Goal: Task Accomplishment & Management: Use online tool/utility

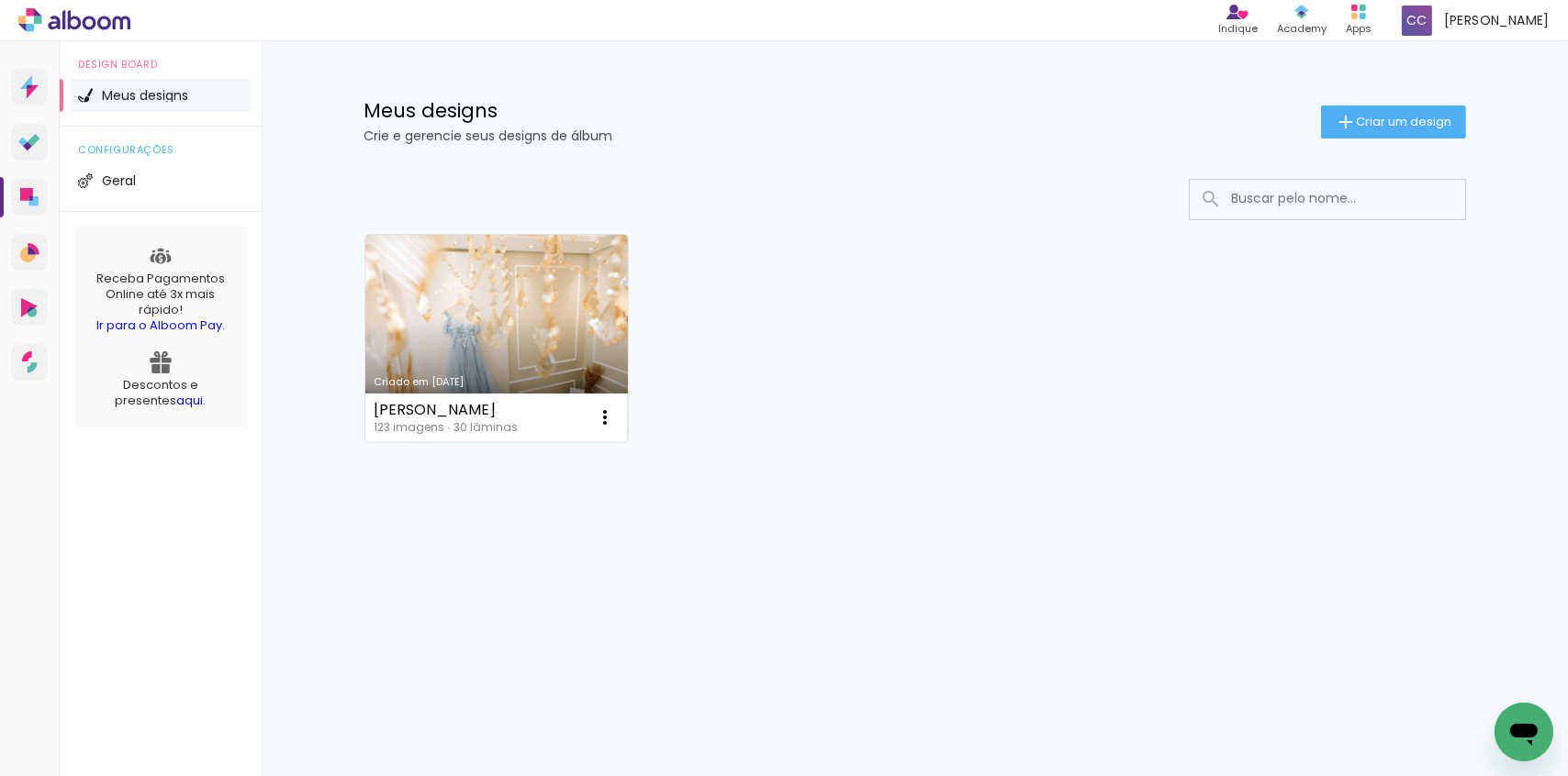
click at [421, 260] on link "Criado em [DATE]" at bounding box center [497, 338] width 264 height 208
